Goal: Find contact information: Find contact information

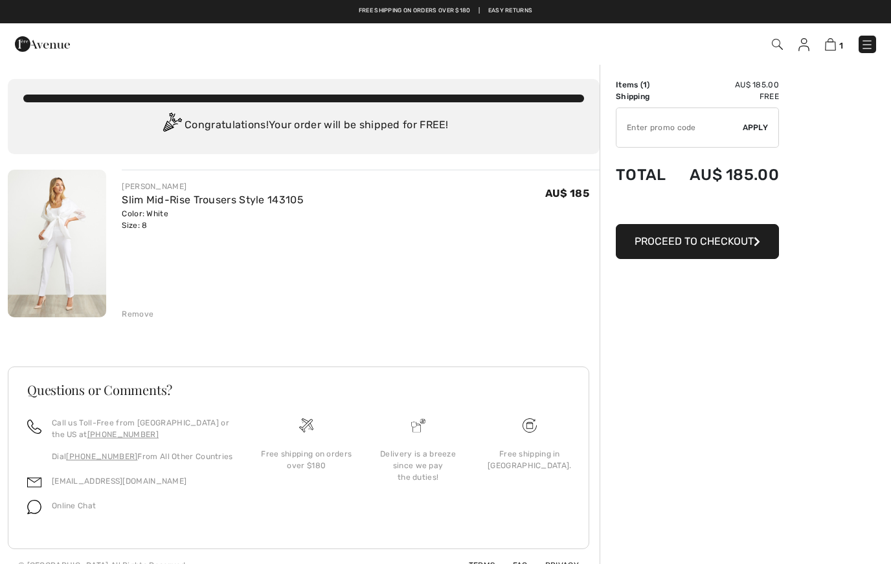
scroll to position [51, 0]
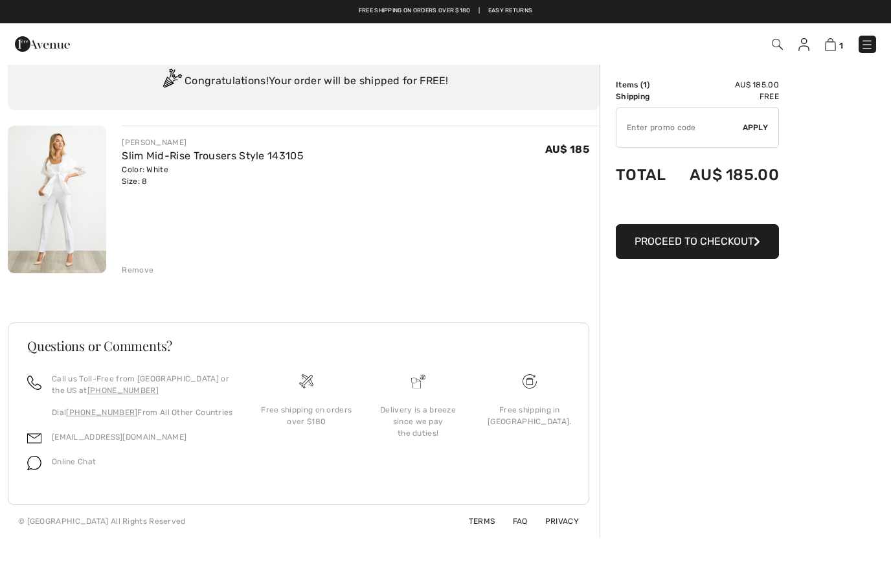
click at [868, 43] on img at bounding box center [867, 44] width 13 height 13
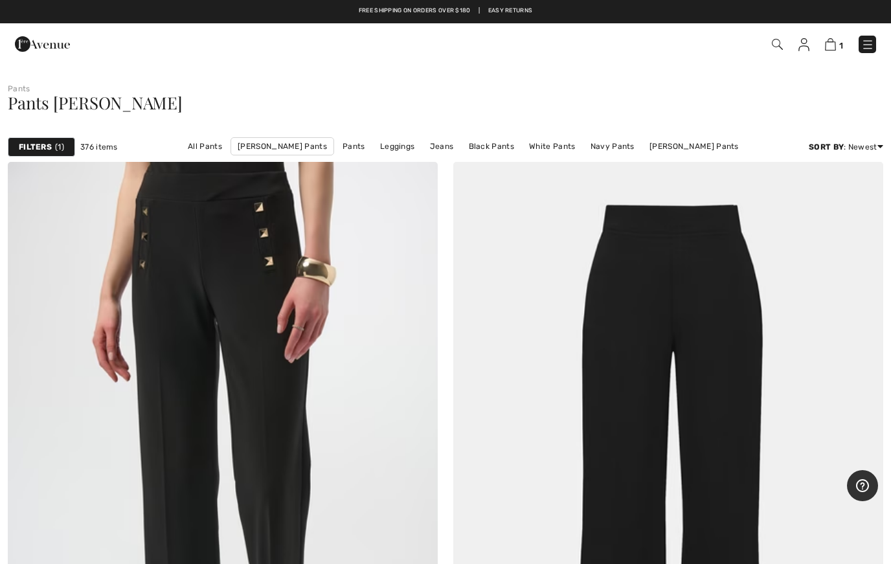
click at [808, 50] on img at bounding box center [803, 44] width 11 height 13
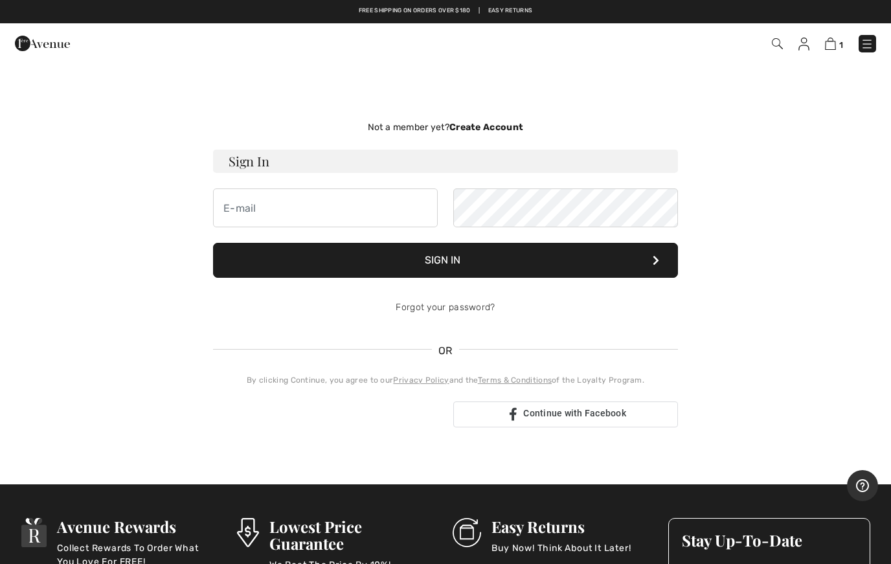
click at [789, 258] on div "Not a member yet? Create Account Sign In Sign In Forgot your password? OR" at bounding box center [445, 274] width 875 height 359
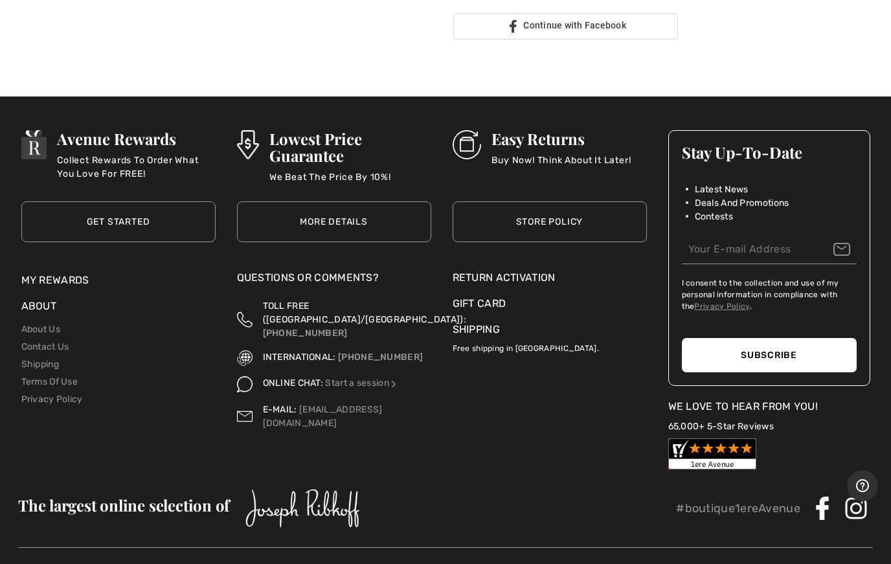
scroll to position [438, 0]
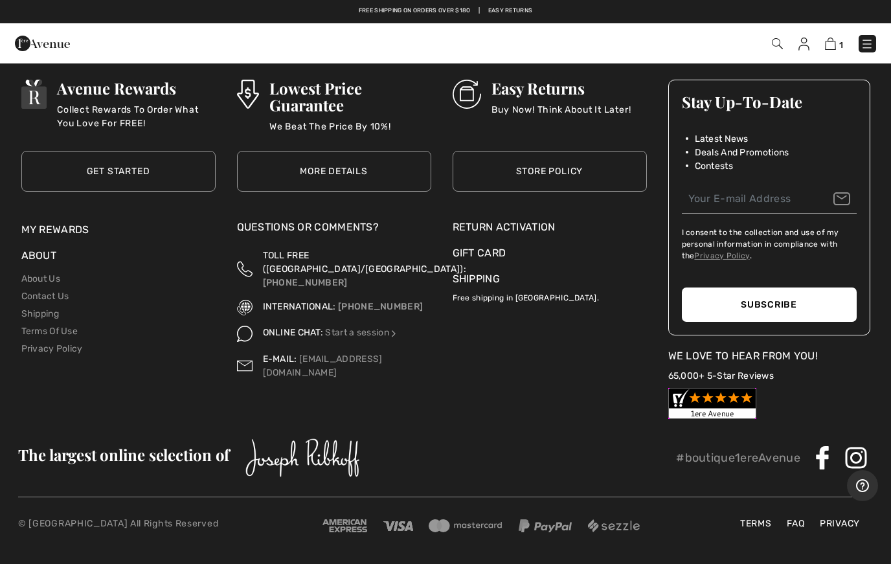
click at [809, 48] on img at bounding box center [803, 44] width 11 height 13
click at [805, 46] on img at bounding box center [803, 44] width 11 height 13
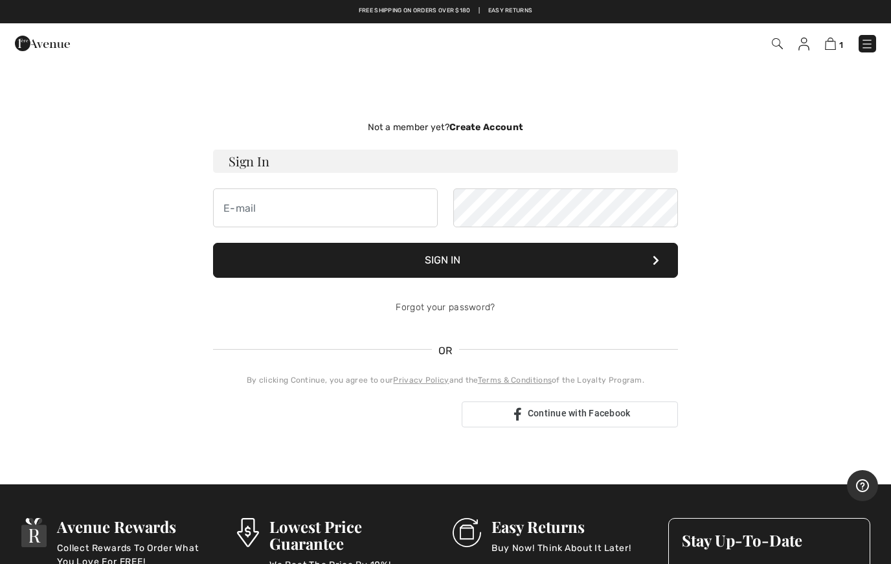
click at [881, 39] on div "1 Checkout" at bounding box center [628, 43] width 513 height 27
click at [868, 50] on img at bounding box center [867, 44] width 13 height 13
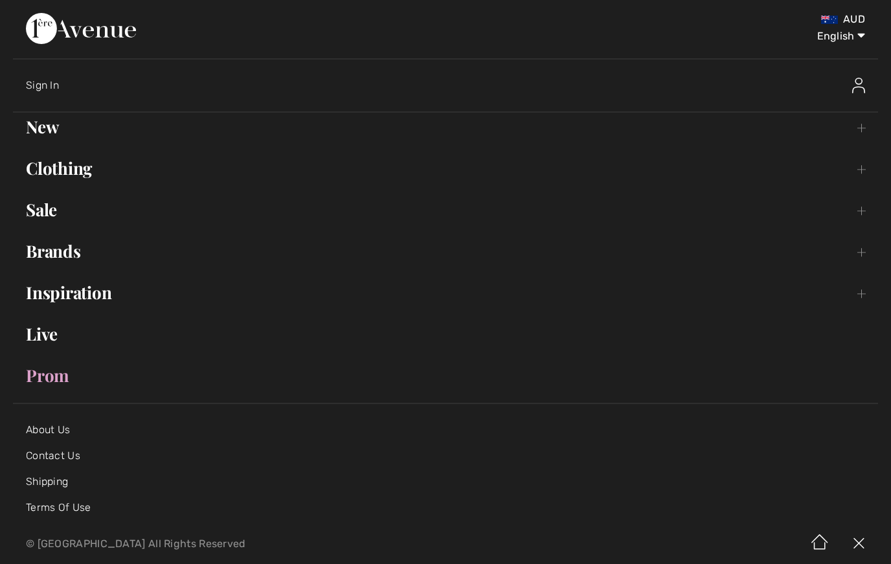
click at [855, 35] on select "English Français" at bounding box center [831, 33] width 67 height 39
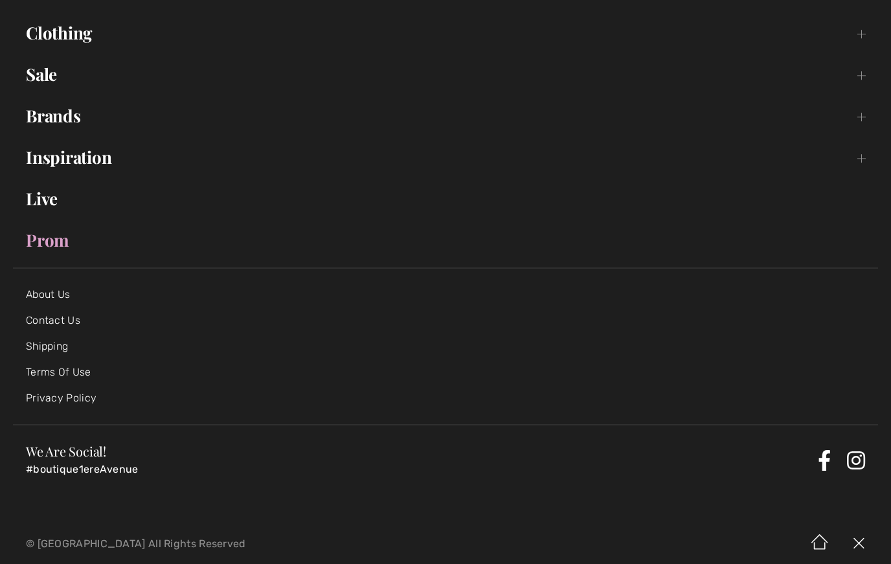
scroll to position [135, 0]
click at [111, 488] on div "We Are Social! #boutique1ereAvenue" at bounding box center [445, 460] width 865 height 71
click at [98, 462] on div "We Are Social! #boutique1ereAvenue" at bounding box center [419, 460] width 787 height 31
click at [831, 535] on img at bounding box center [819, 544] width 39 height 40
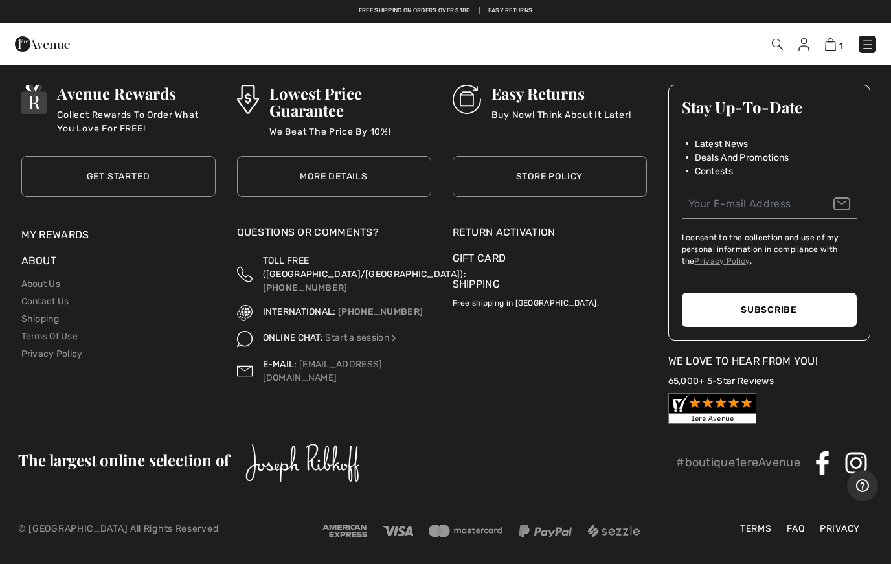
scroll to position [4477, 0]
click at [315, 359] on link "[EMAIL_ADDRESS][DOMAIN_NAME]" at bounding box center [323, 371] width 120 height 25
